Goal: Navigation & Orientation: Find specific page/section

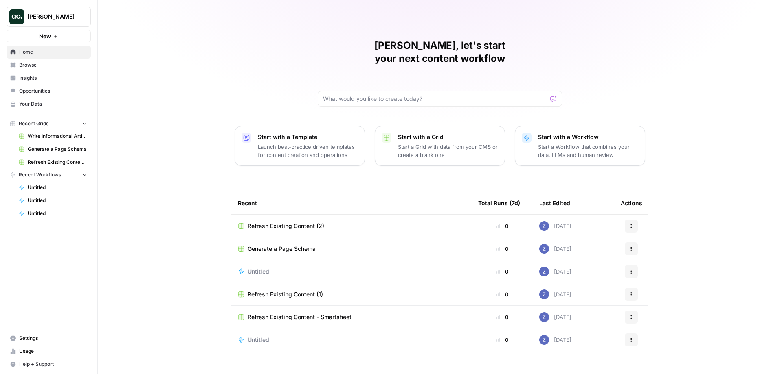
click at [66, 18] on span "[PERSON_NAME]" at bounding box center [51, 17] width 49 height 8
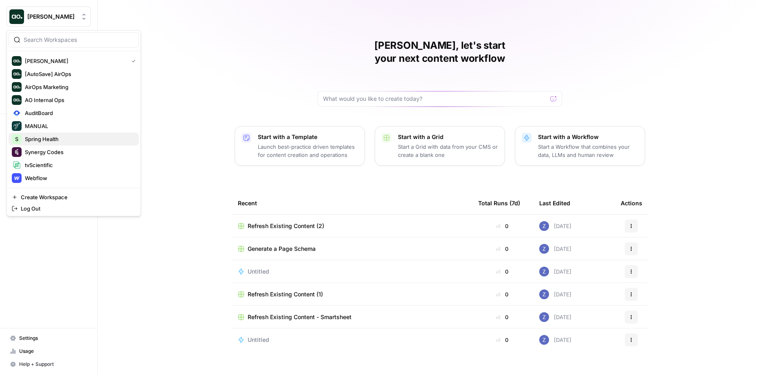
click at [51, 139] on span "Spring Health" at bounding box center [78, 139] width 107 height 8
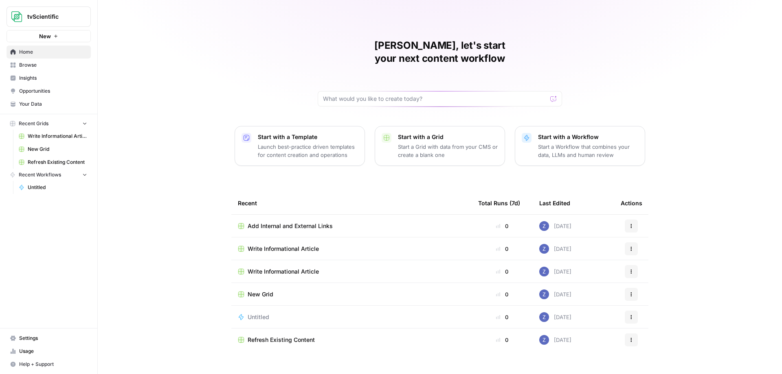
click at [285, 245] on span "Write Informational Article" at bounding box center [282, 249] width 71 height 8
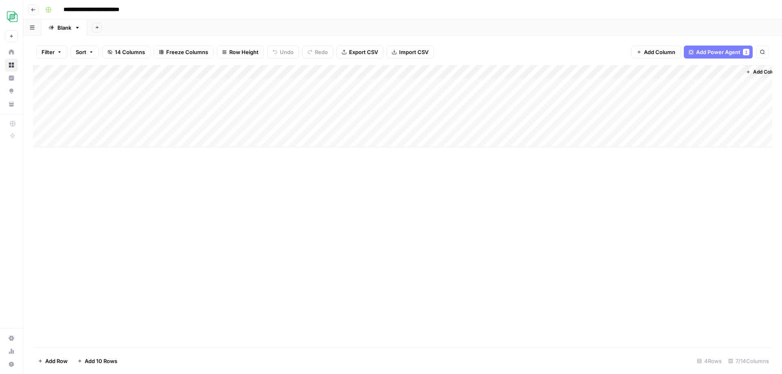
click at [320, 11] on div "**********" at bounding box center [407, 9] width 731 height 13
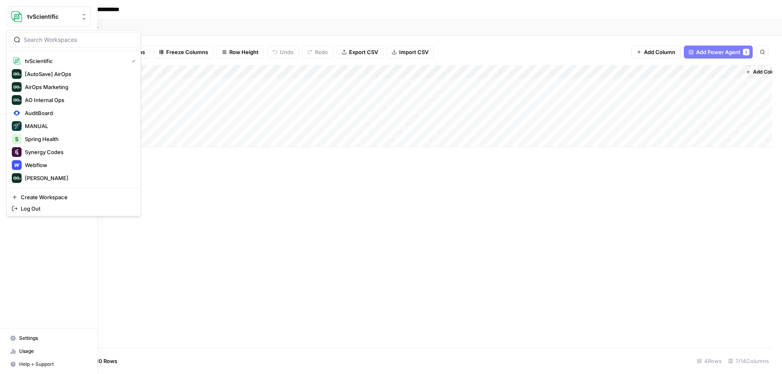
click at [61, 15] on span "tvScientific" at bounding box center [51, 17] width 49 height 8
click at [47, 114] on span "AuditBoard" at bounding box center [78, 113] width 107 height 8
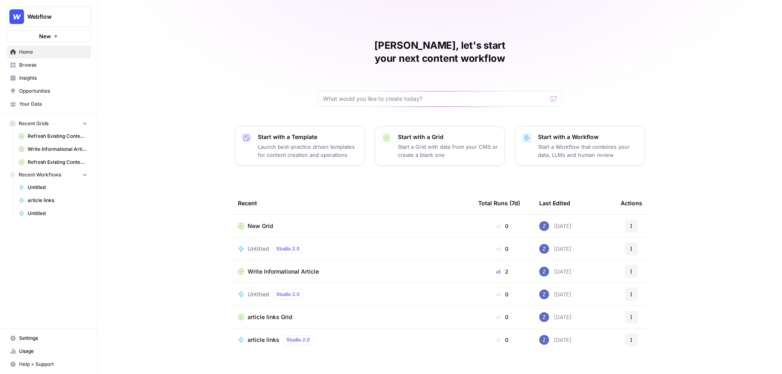
click at [38, 79] on span "Insights" at bounding box center [53, 77] width 68 height 7
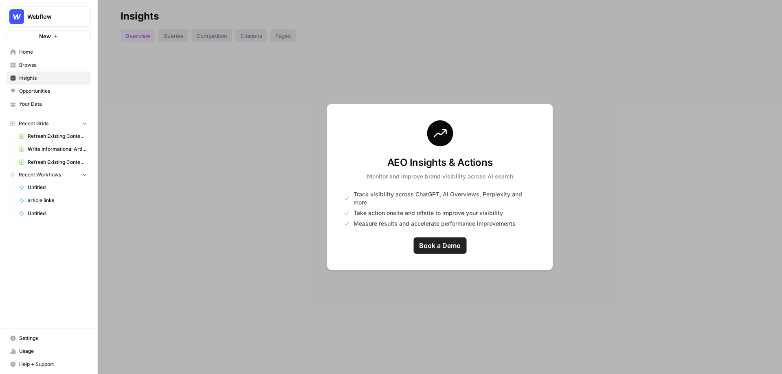
click at [39, 93] on span "Opportunities" at bounding box center [53, 91] width 68 height 7
click at [40, 79] on span "Insights" at bounding box center [53, 77] width 68 height 7
click at [56, 17] on span "Webflow" at bounding box center [51, 17] width 49 height 8
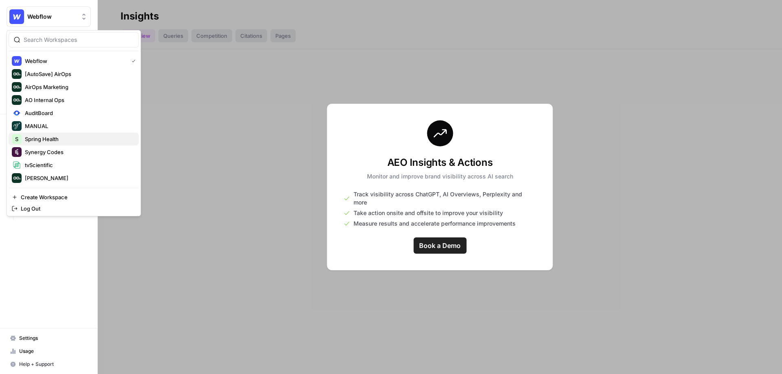
click at [45, 139] on span "Spring Health" at bounding box center [78, 139] width 107 height 8
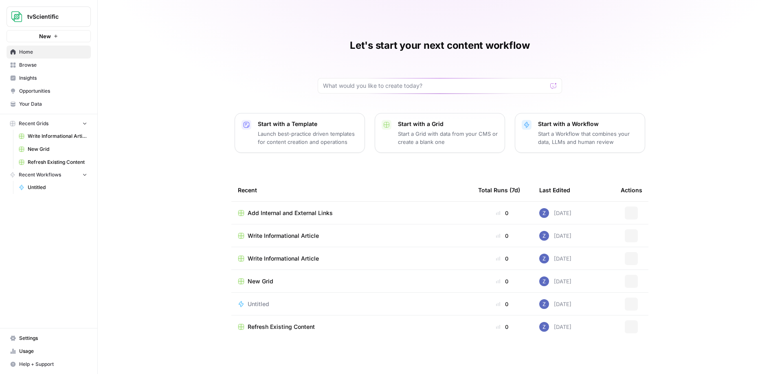
click at [36, 77] on span "Insights" at bounding box center [53, 77] width 68 height 7
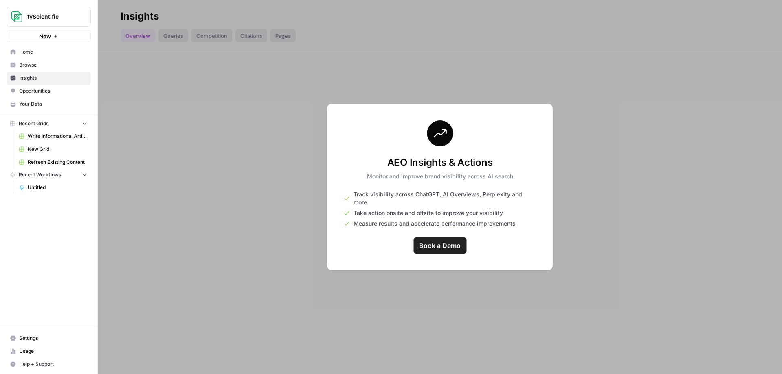
click at [138, 66] on div at bounding box center [440, 187] width 684 height 374
click at [44, 54] on span "Home" at bounding box center [53, 51] width 68 height 7
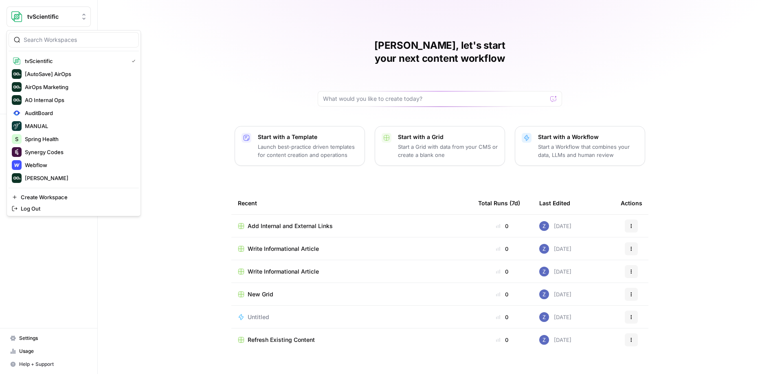
click at [57, 16] on span "tvScientific" at bounding box center [51, 17] width 49 height 8
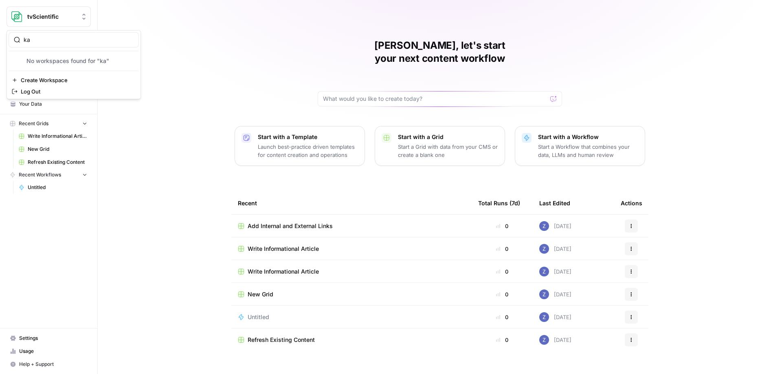
type input "k"
click at [218, 31] on div "Zoë, let's start your next content workflow Start with a Template Launch best-p…" at bounding box center [440, 187] width 684 height 374
click at [75, 18] on span "tvScientific" at bounding box center [51, 17] width 49 height 8
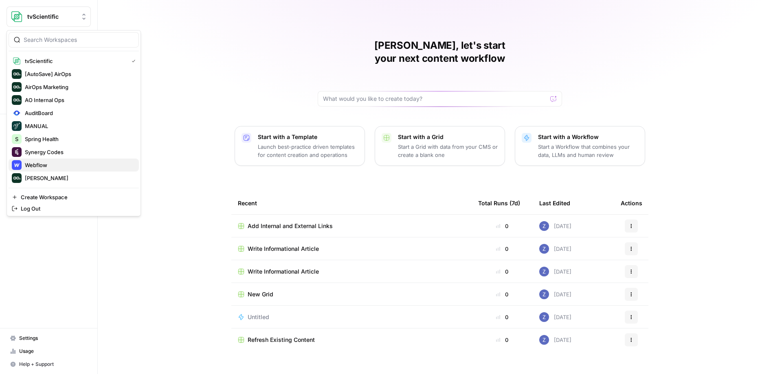
click at [59, 167] on span "Webflow" at bounding box center [78, 165] width 107 height 8
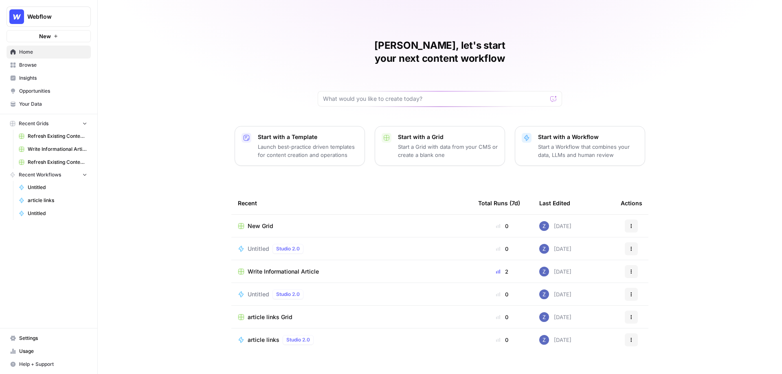
click at [42, 74] on link "Insights" at bounding box center [49, 78] width 84 height 13
